Goal: Transaction & Acquisition: Register for event/course

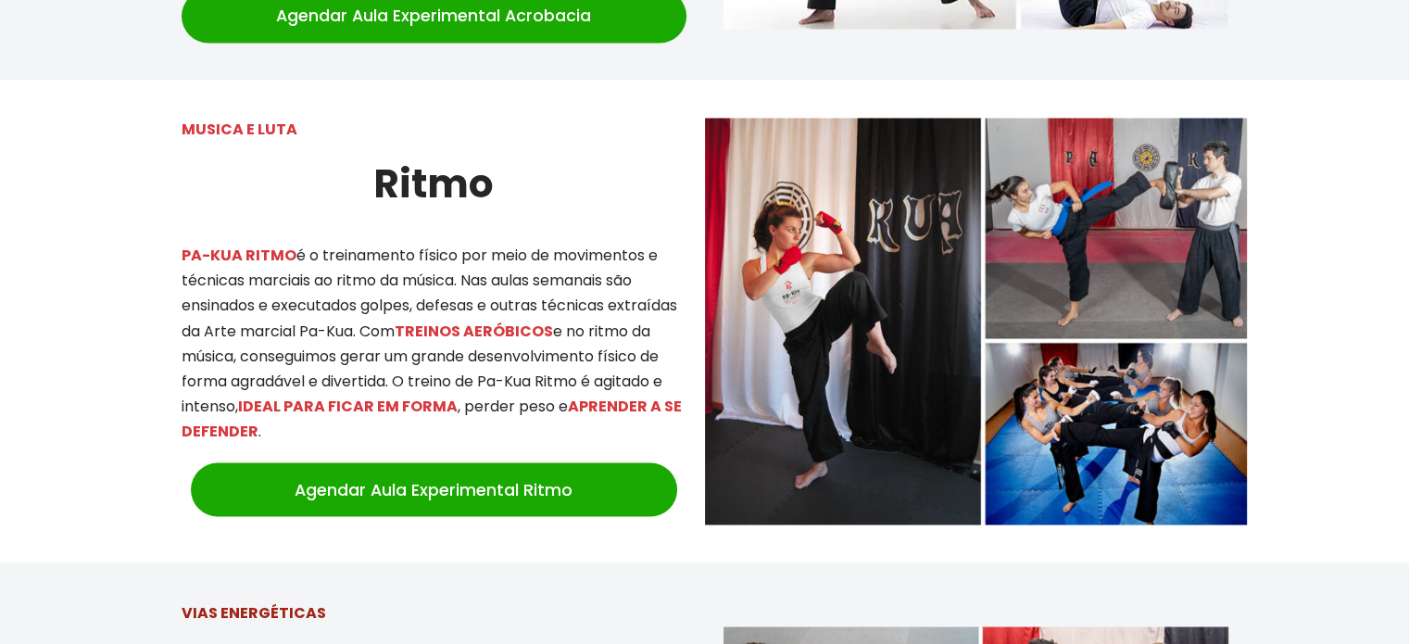
scroll to position [3334, 0]
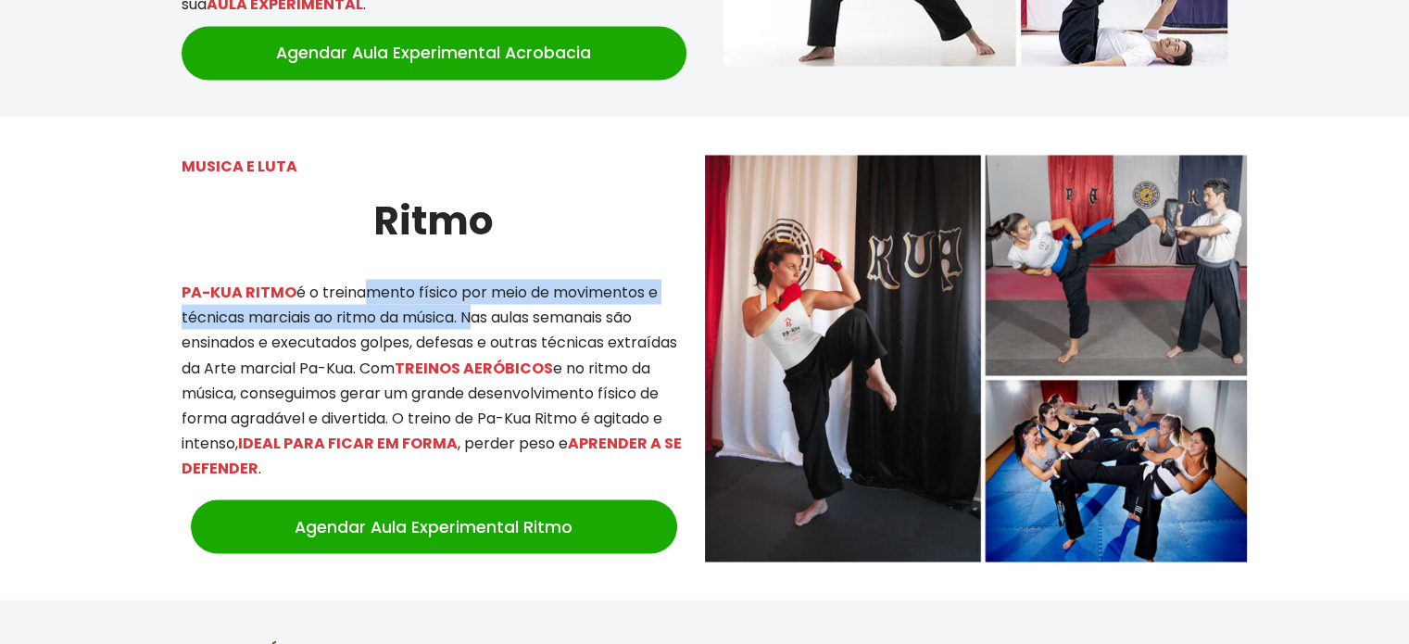
drag, startPoint x: 415, startPoint y: 262, endPoint x: 470, endPoint y: 275, distance: 57.1
click at [470, 279] on p "PA-KUA RITMO é o treinamento físico por meio de movimentos e técnicas marciais …" at bounding box center [434, 380] width 505 height 202
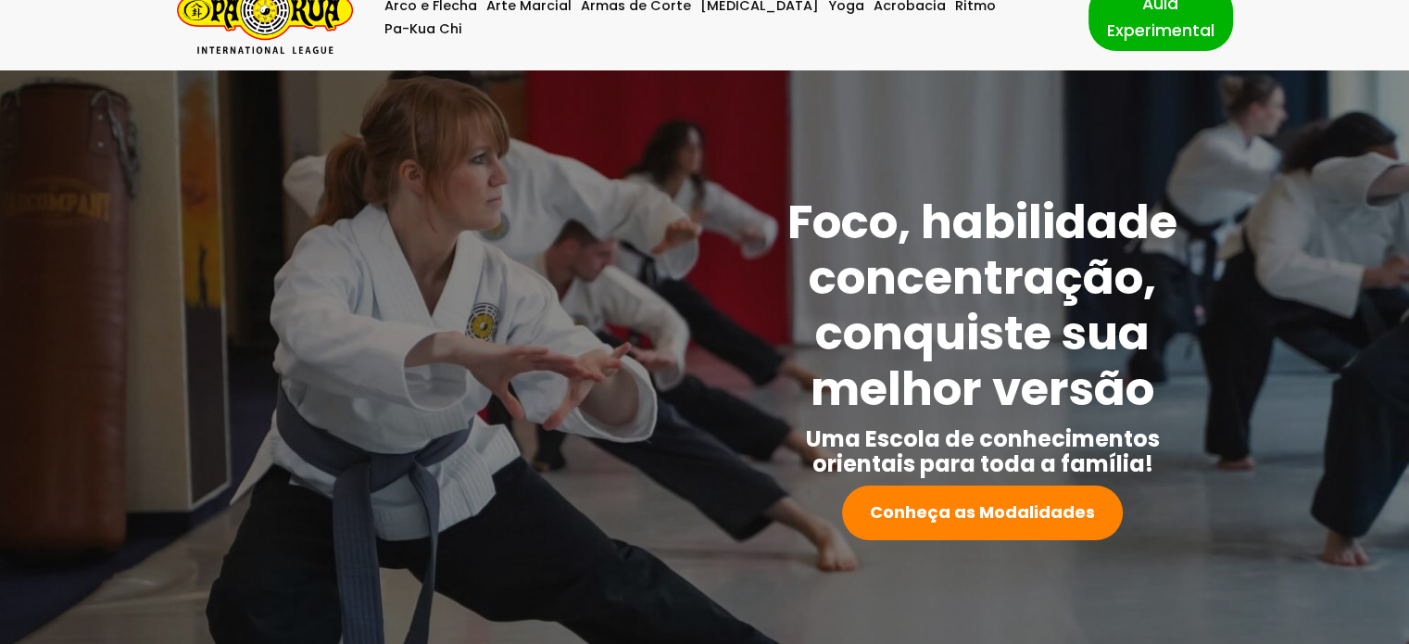
scroll to position [0, 0]
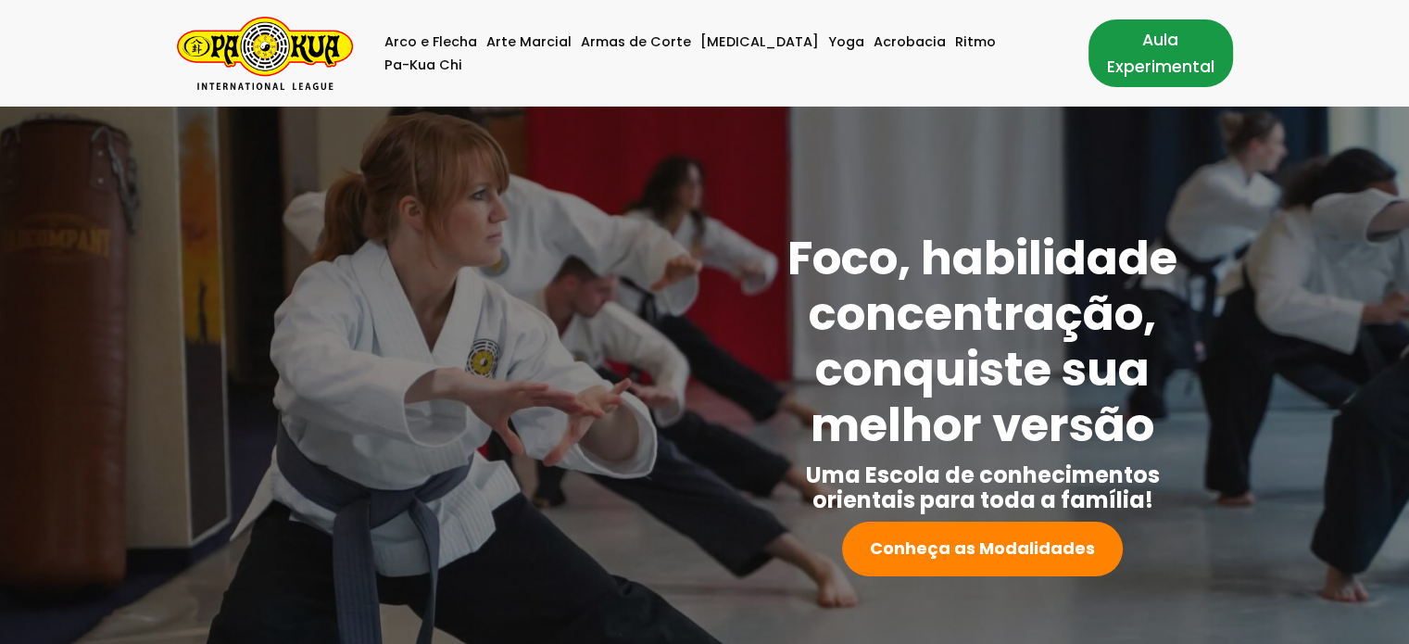
click at [1123, 54] on link "Aula Experimental" at bounding box center [1160, 52] width 144 height 67
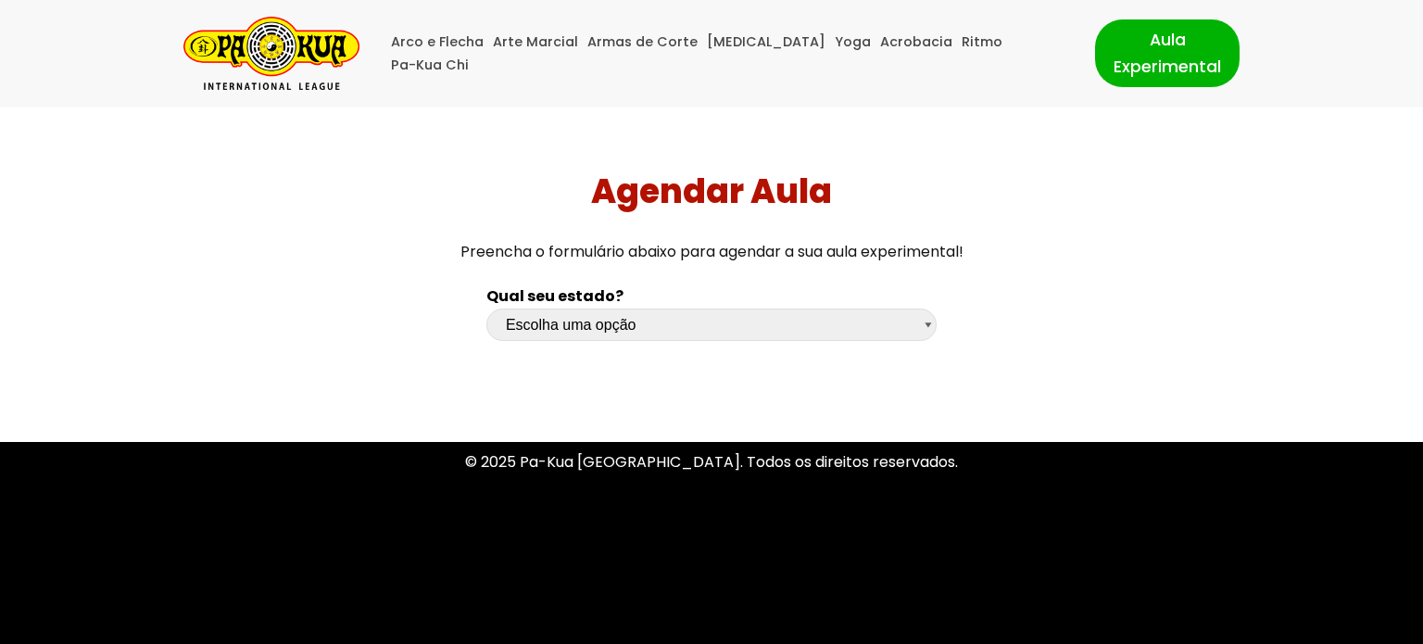
drag, startPoint x: 679, startPoint y: 343, endPoint x: 674, endPoint y: 332, distance: 12.0
click at [676, 337] on div "Escolha uma opção [GEOGRAPHIC_DATA] [GEOGRAPHIC_DATA] [GEOGRAPHIC_DATA] [GEOGRA…" at bounding box center [711, 329] width 450 height 42
click at [674, 332] on select "Escolha uma opção Rio Grande do Sul Santa Catarina Paraná São Paulo Rio de Jane…" at bounding box center [711, 324] width 450 height 32
select select "sp"
click at [486, 308] on select "Escolha uma opção Rio Grande do Sul Santa Catarina Paraná São Paulo Rio de Jane…" at bounding box center [711, 324] width 450 height 32
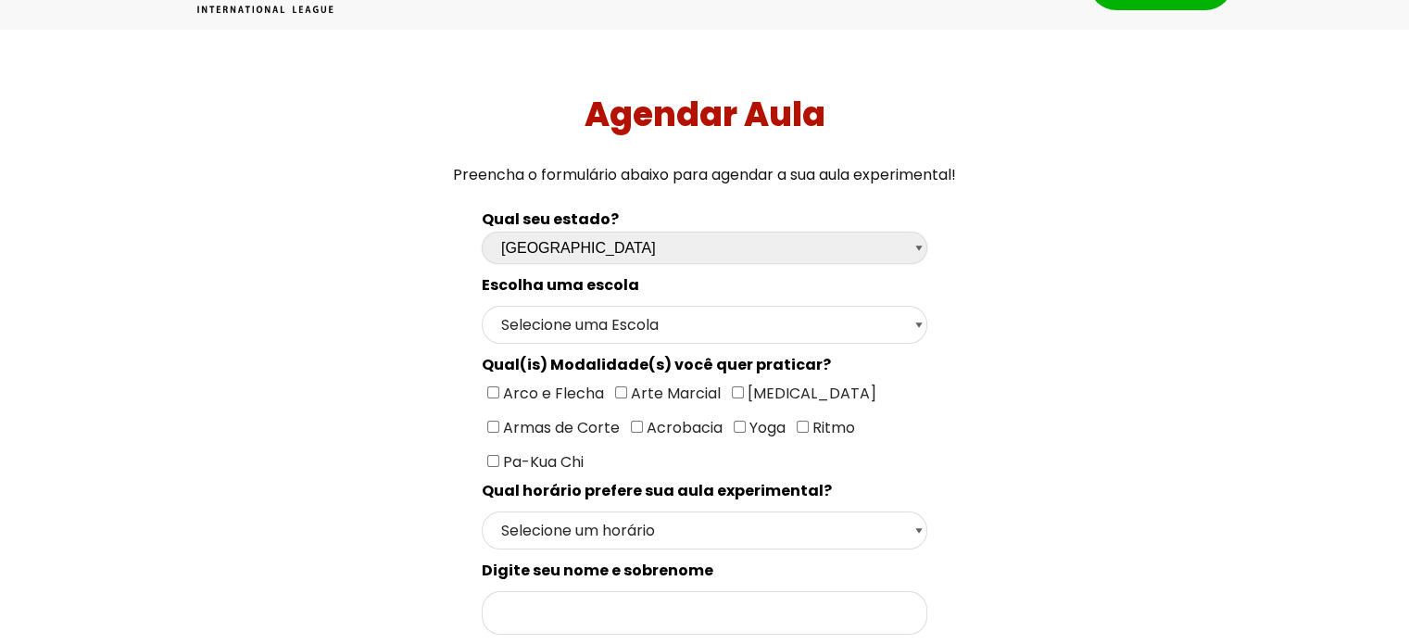
scroll to position [123, 0]
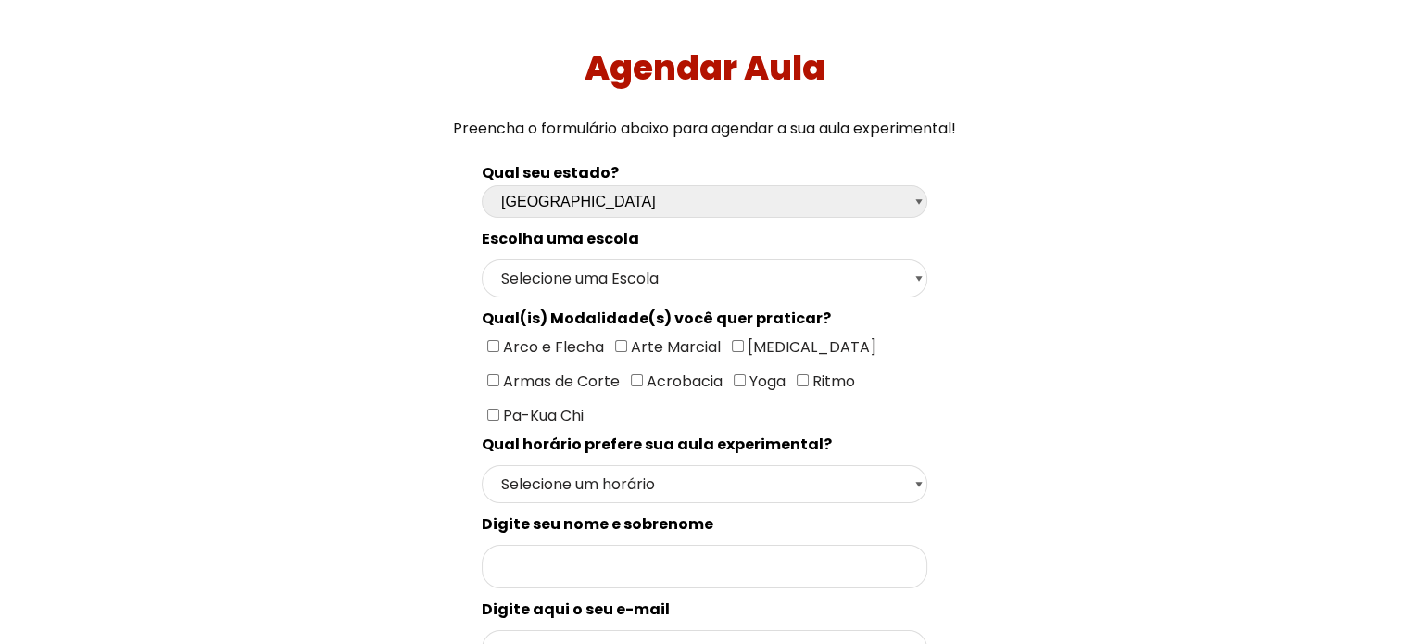
click at [744, 343] on span "[MEDICAL_DATA]" at bounding box center [810, 346] width 132 height 21
click at [744, 343] on input"] "[MEDICAL_DATA]" at bounding box center [738, 346] width 12 height 12
checkbox input"] "true"
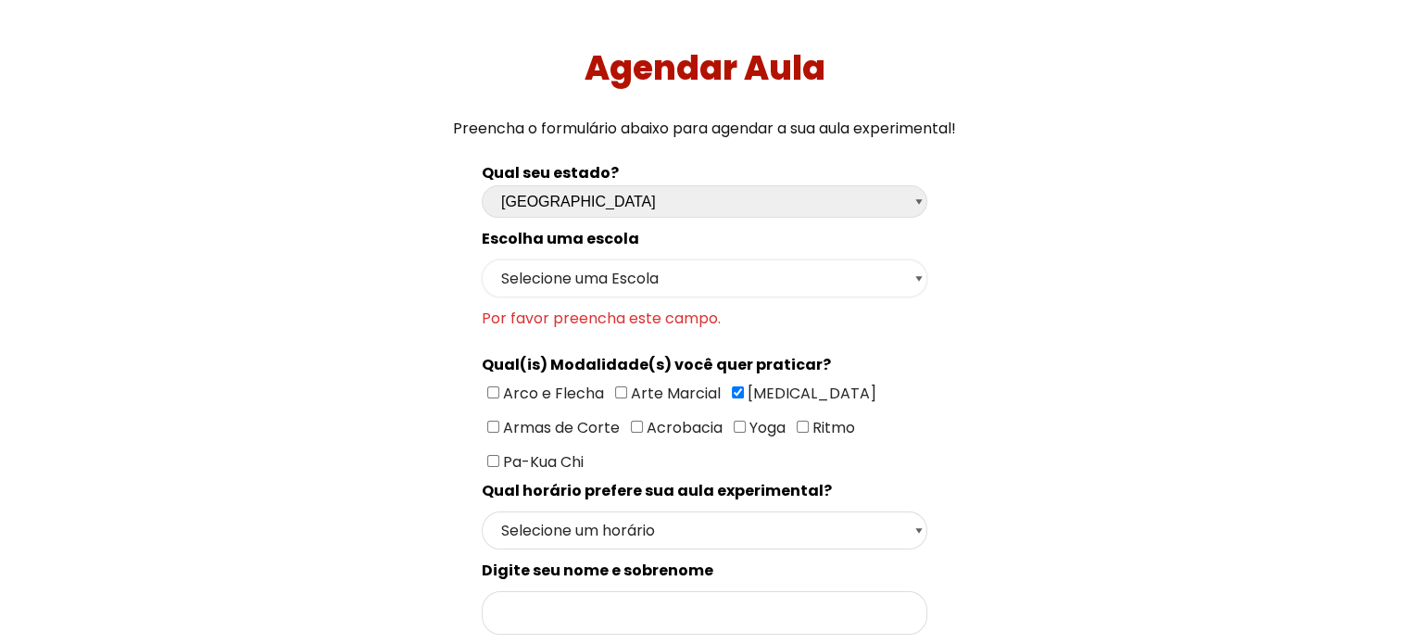
click at [663, 284] on select "Selecione uma Escola São Paulo - Escola Santa Cruz São Paulo - Escola Ana Rosa …" at bounding box center [704, 278] width 445 height 38
click at [482, 259] on select "Selecione uma Escola São Paulo - Escola Santa Cruz São Paulo - Escola Ana Rosa …" at bounding box center [704, 278] width 445 height 38
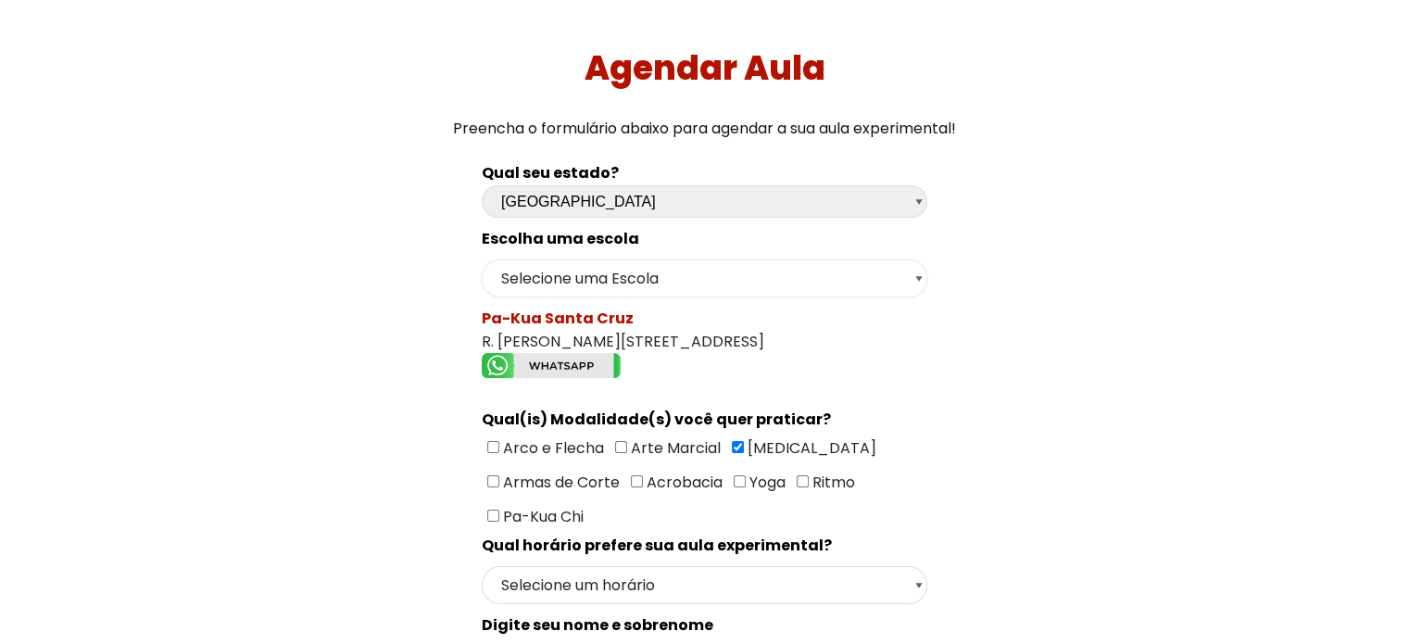
click at [708, 265] on select "Selecione uma Escola São Paulo - Escola Santa Cruz São Paulo - Escola Ana Rosa …" at bounding box center [704, 278] width 445 height 38
click at [482, 259] on select "Selecione uma Escola São Paulo - Escola Santa Cruz São Paulo - Escola Ana Rosa …" at bounding box center [704, 278] width 445 height 38
click at [759, 282] on select "Selecione uma Escola São Paulo - Escola Santa Cruz São Paulo - Escola Ana Rosa …" at bounding box center [704, 278] width 445 height 38
select select "São J. do Rio Preto - Escola Jardim Panorama"
click at [482, 259] on select "Selecione uma Escola São Paulo - Escola Santa Cruz São Paulo - Escola Ana Rosa …" at bounding box center [704, 278] width 445 height 38
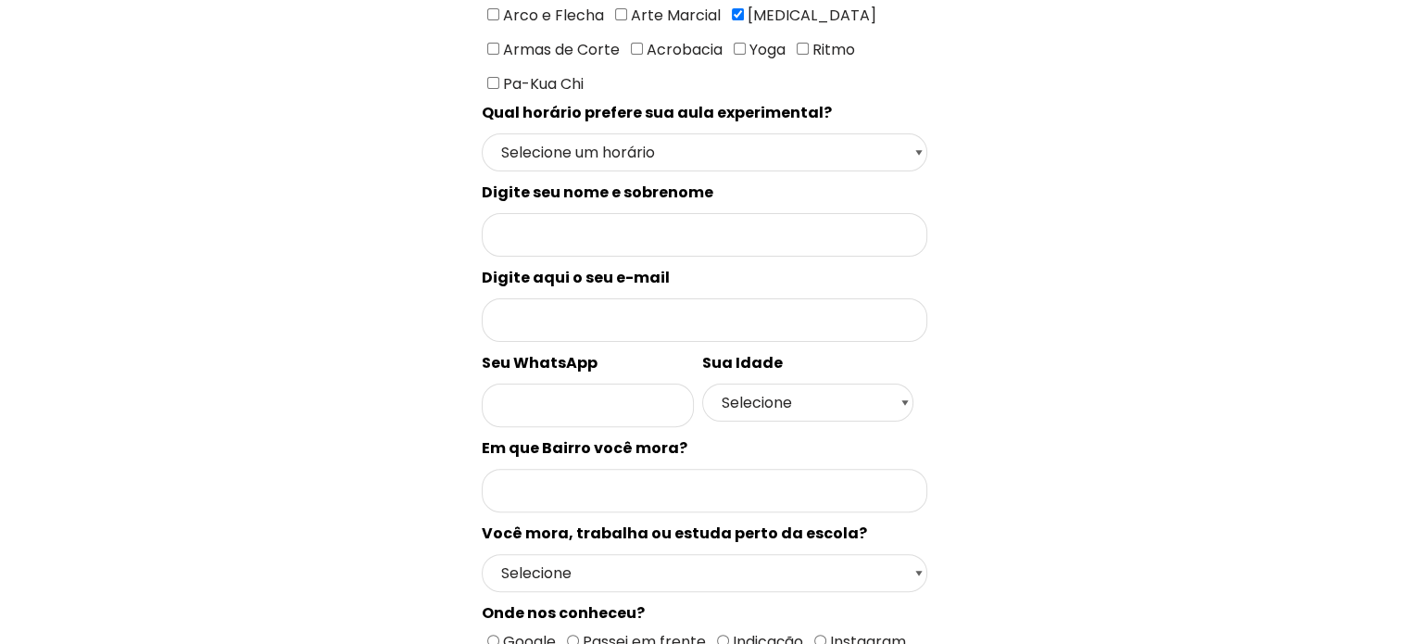
scroll to position [370, 0]
